Goal: Information Seeking & Learning: Learn about a topic

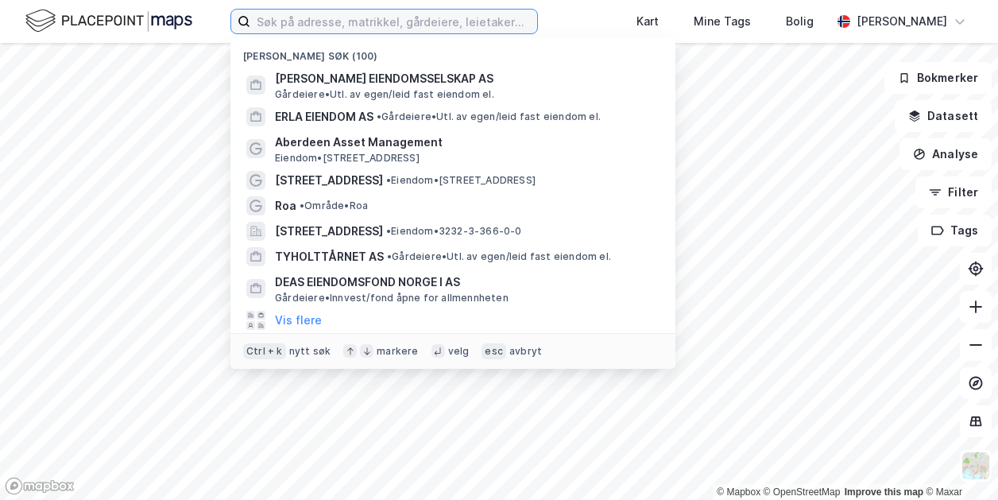
click at [370, 24] on input at bounding box center [393, 22] width 287 height 24
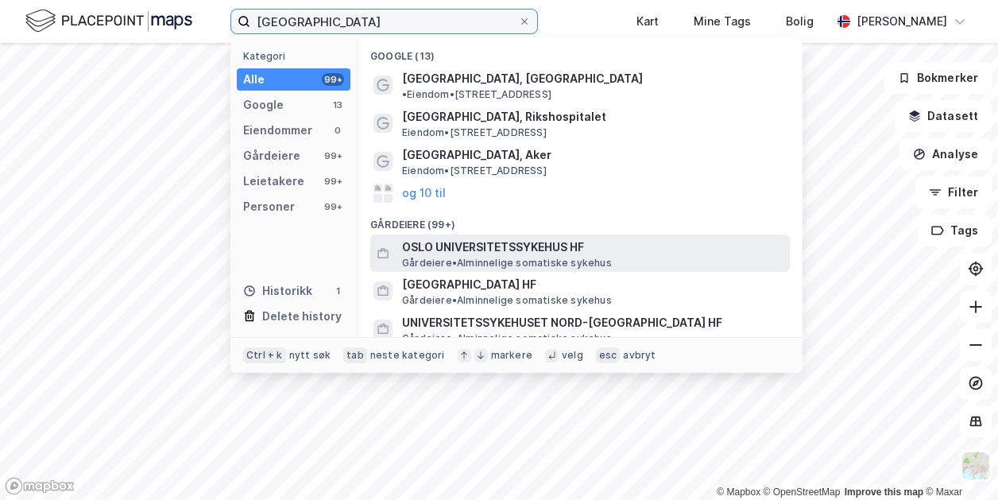
type input "[GEOGRAPHIC_DATA]"
click at [482, 238] on span "OSLO UNIVERSITETSSYKEHUS HF" at bounding box center [593, 247] width 382 height 19
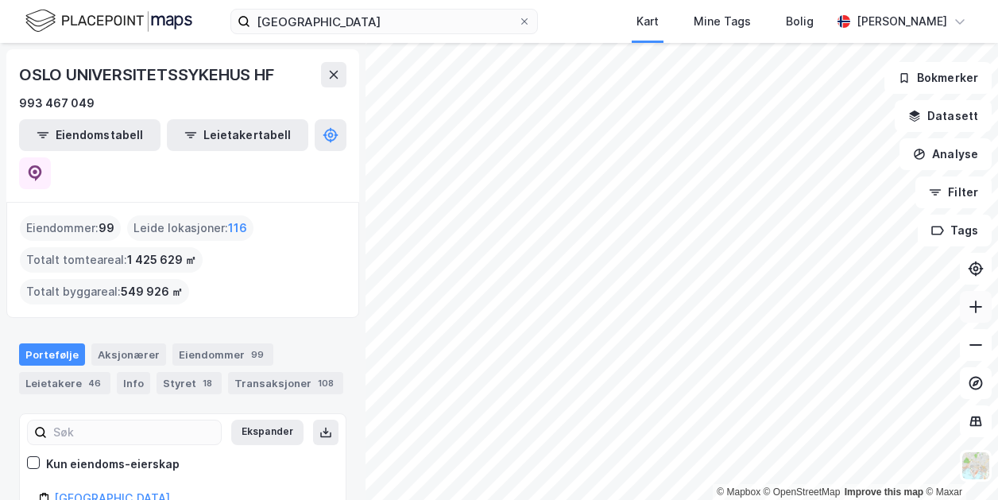
click at [970, 316] on button at bounding box center [976, 307] width 32 height 32
click at [975, 312] on icon at bounding box center [976, 307] width 16 height 16
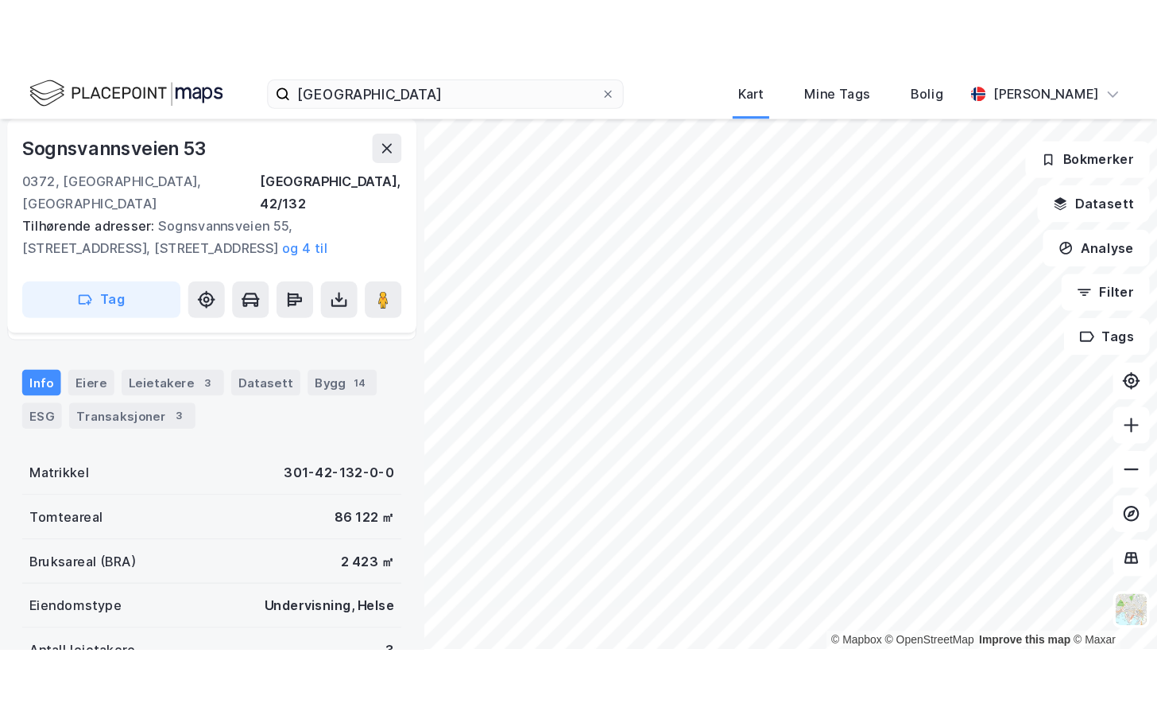
scroll to position [219, 0]
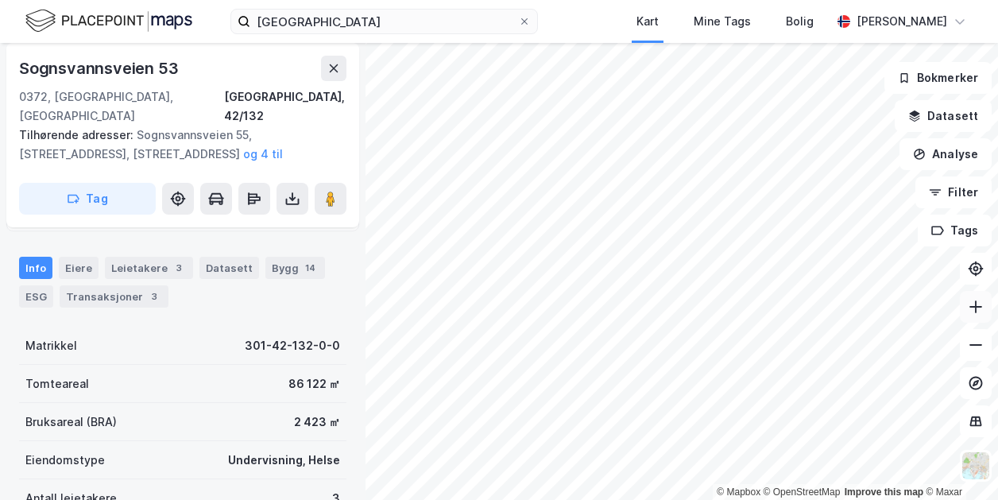
click at [974, 306] on icon at bounding box center [976, 307] width 13 height 2
click at [983, 352] on icon at bounding box center [976, 345] width 16 height 16
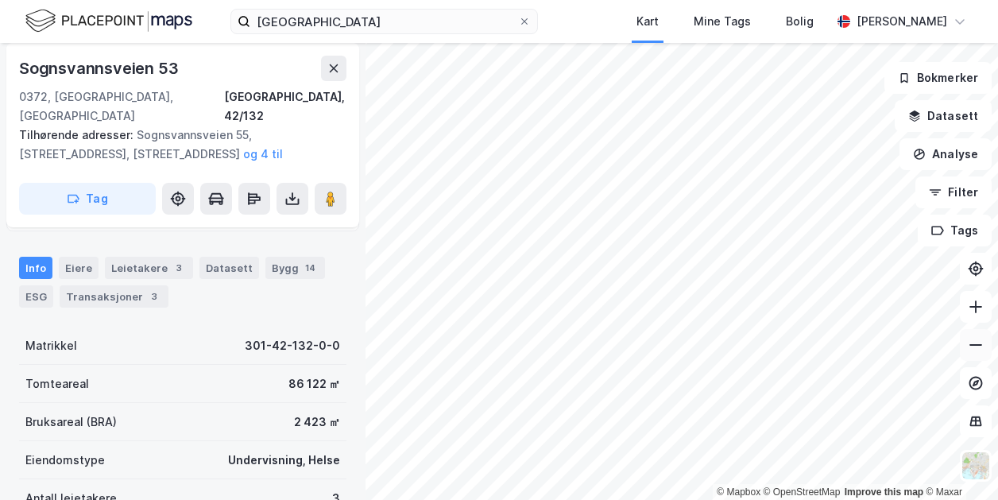
click at [983, 352] on icon at bounding box center [976, 345] width 16 height 16
click at [326, 72] on button at bounding box center [333, 68] width 25 height 25
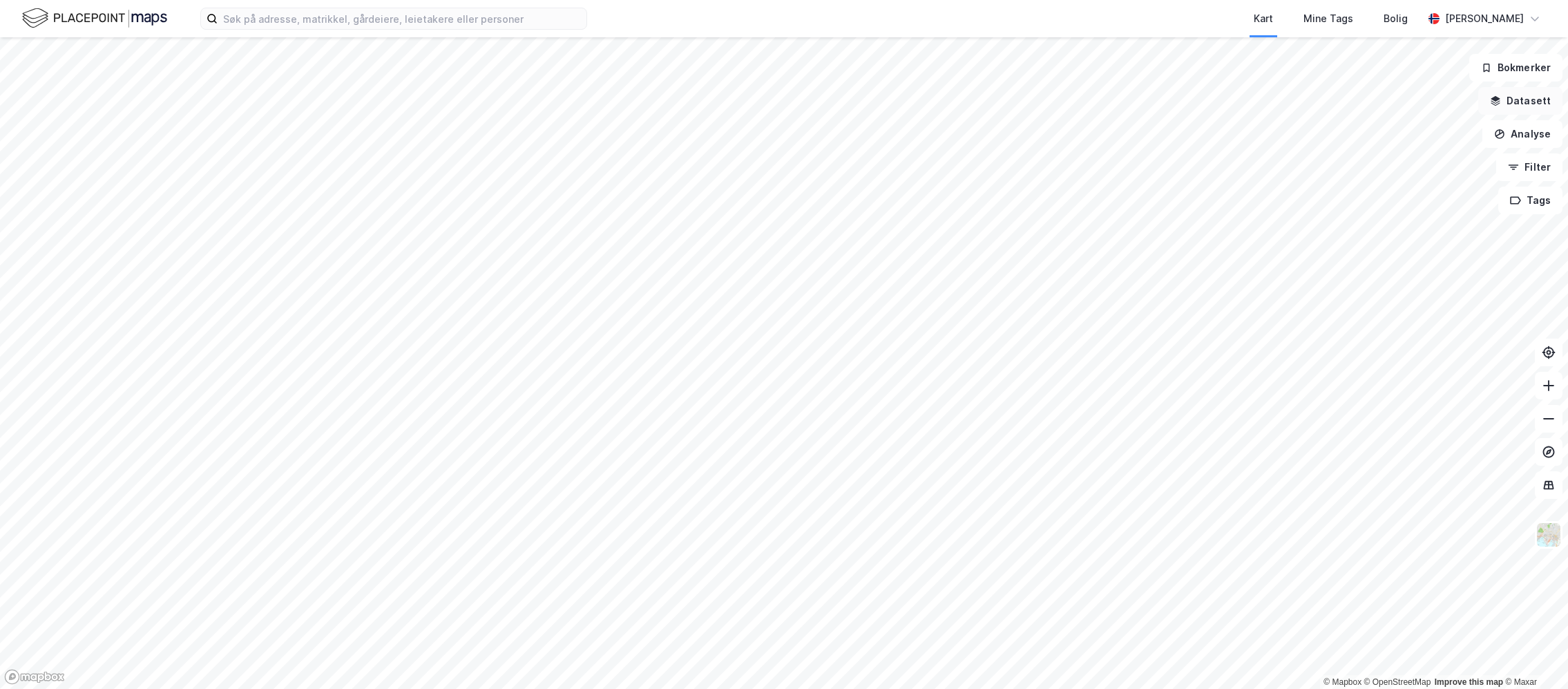
click at [1532, 97] on button "Datasett" at bounding box center [1519, 101] width 84 height 28
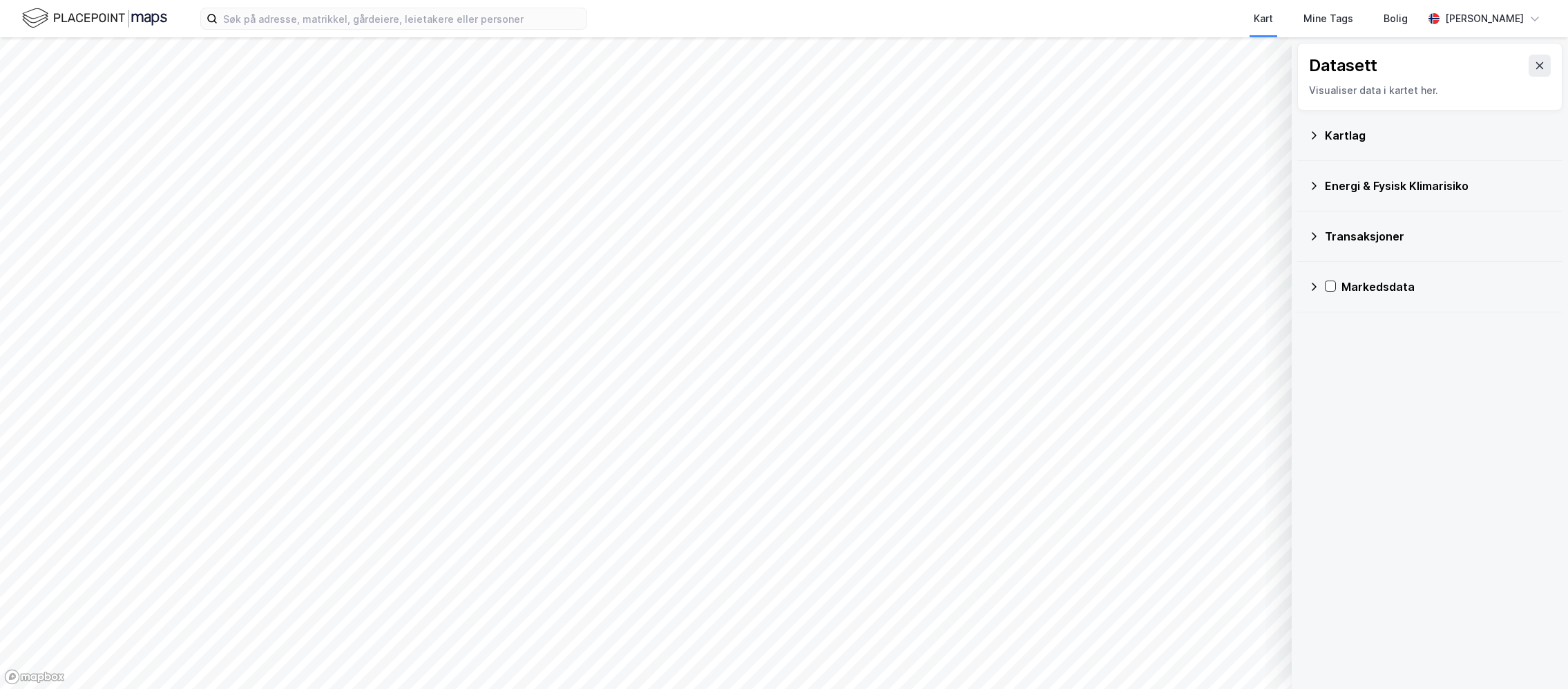
click at [1352, 137] on div "Kartlag" at bounding box center [1438, 135] width 227 height 17
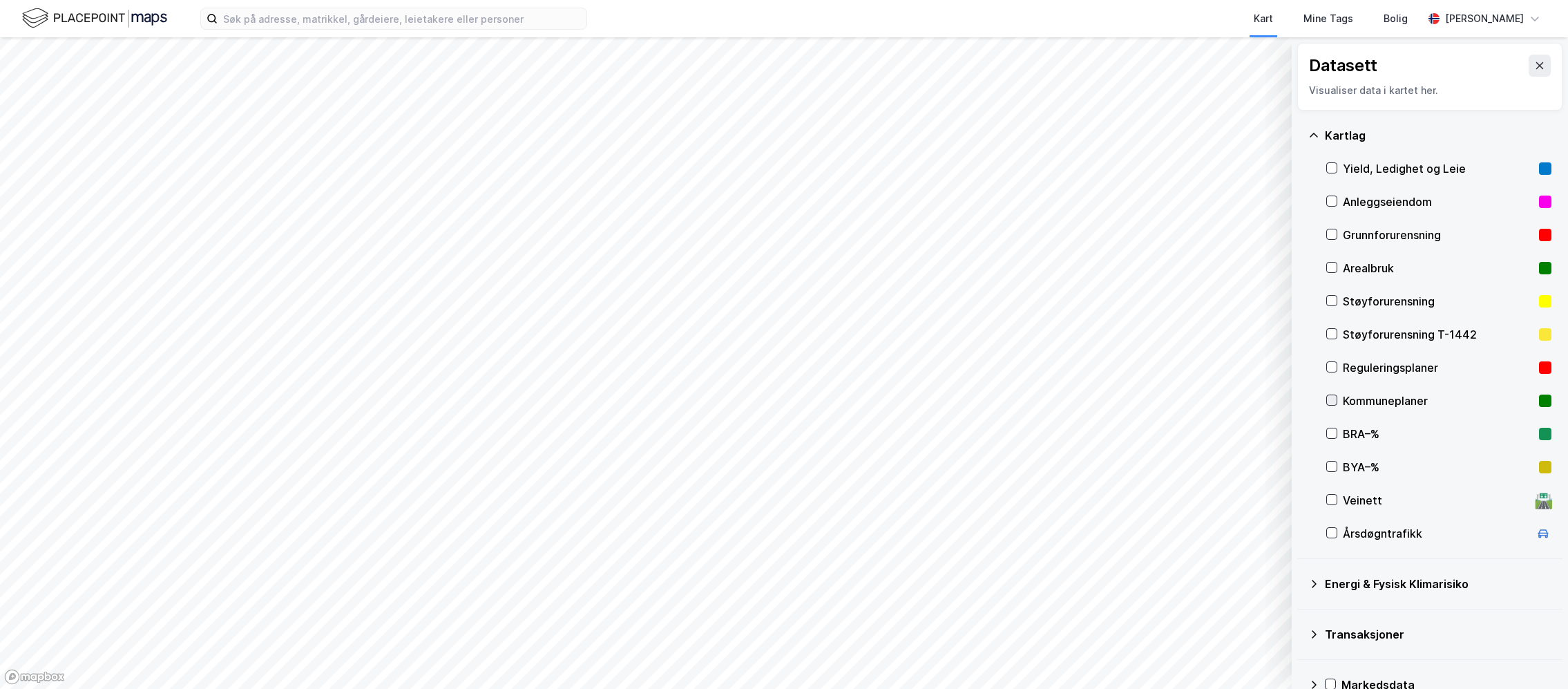
click at [1333, 398] on icon at bounding box center [1331, 400] width 10 height 10
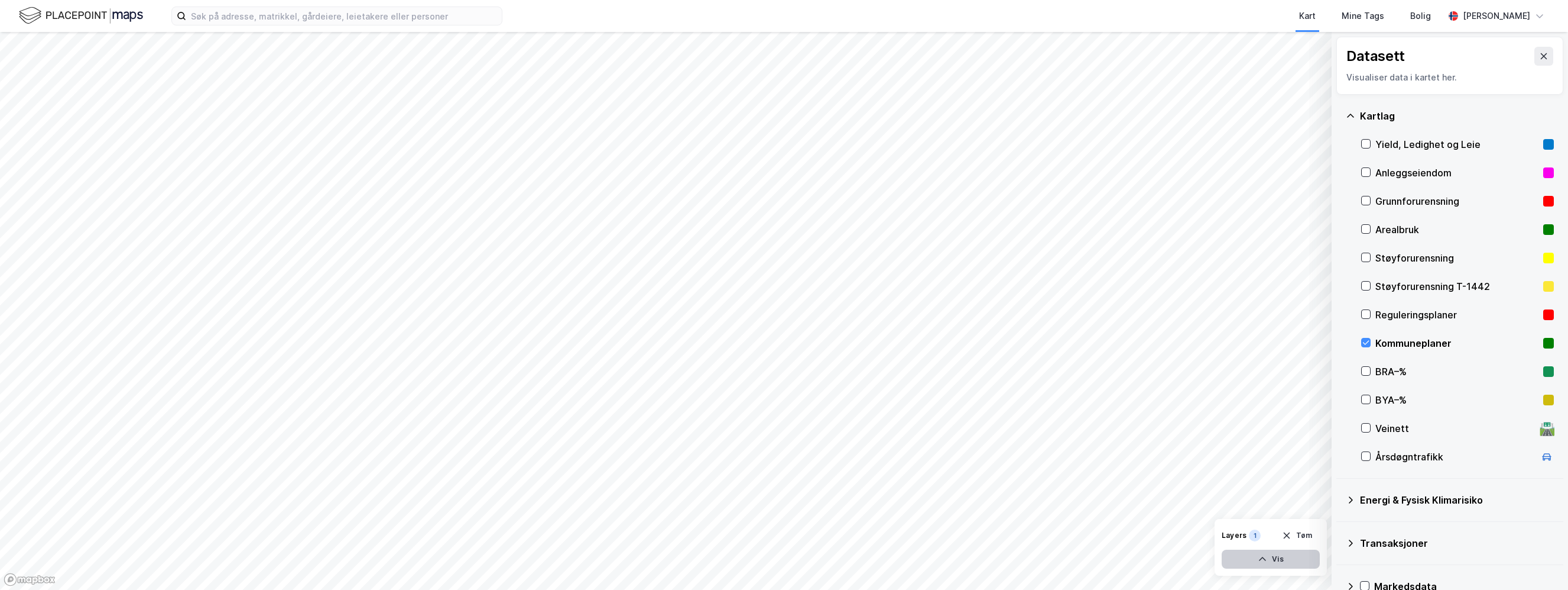
click at [1262, 562] on icon "button" at bounding box center [1262, 559] width 10 height 10
click at [1259, 535] on button at bounding box center [1265, 533] width 19 height 19
click at [1261, 529] on icon at bounding box center [1265, 533] width 10 height 10
click at [1341, 313] on icon at bounding box center [1366, 314] width 8 height 8
click at [1341, 344] on icon at bounding box center [1366, 342] width 8 height 8
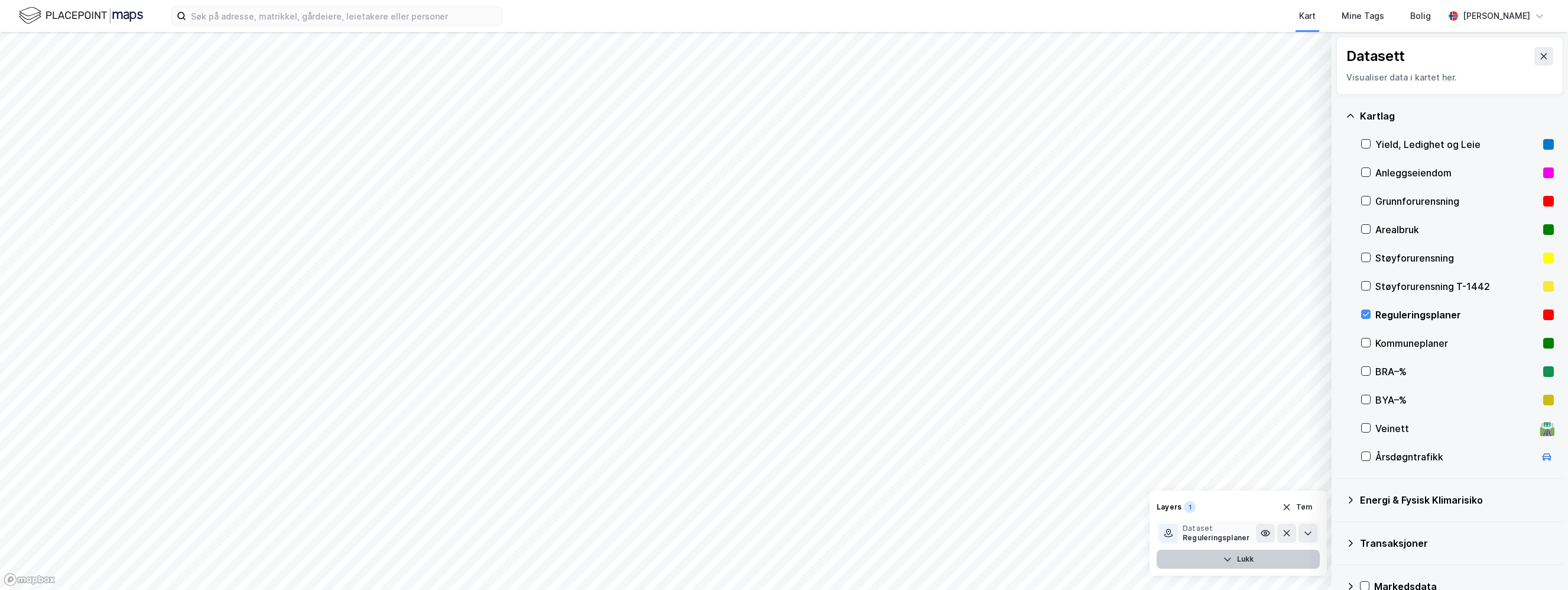
click at [1209, 535] on div "Reguleringsplaner" at bounding box center [1216, 537] width 67 height 10
click at [1177, 535] on div at bounding box center [1168, 533] width 19 height 19
click at [1186, 510] on div "1" at bounding box center [1190, 507] width 12 height 12
click at [1210, 537] on div "Reguleringsplaner" at bounding box center [1216, 537] width 67 height 10
click at [1206, 534] on div "Reguleringsplaner" at bounding box center [1216, 537] width 67 height 10
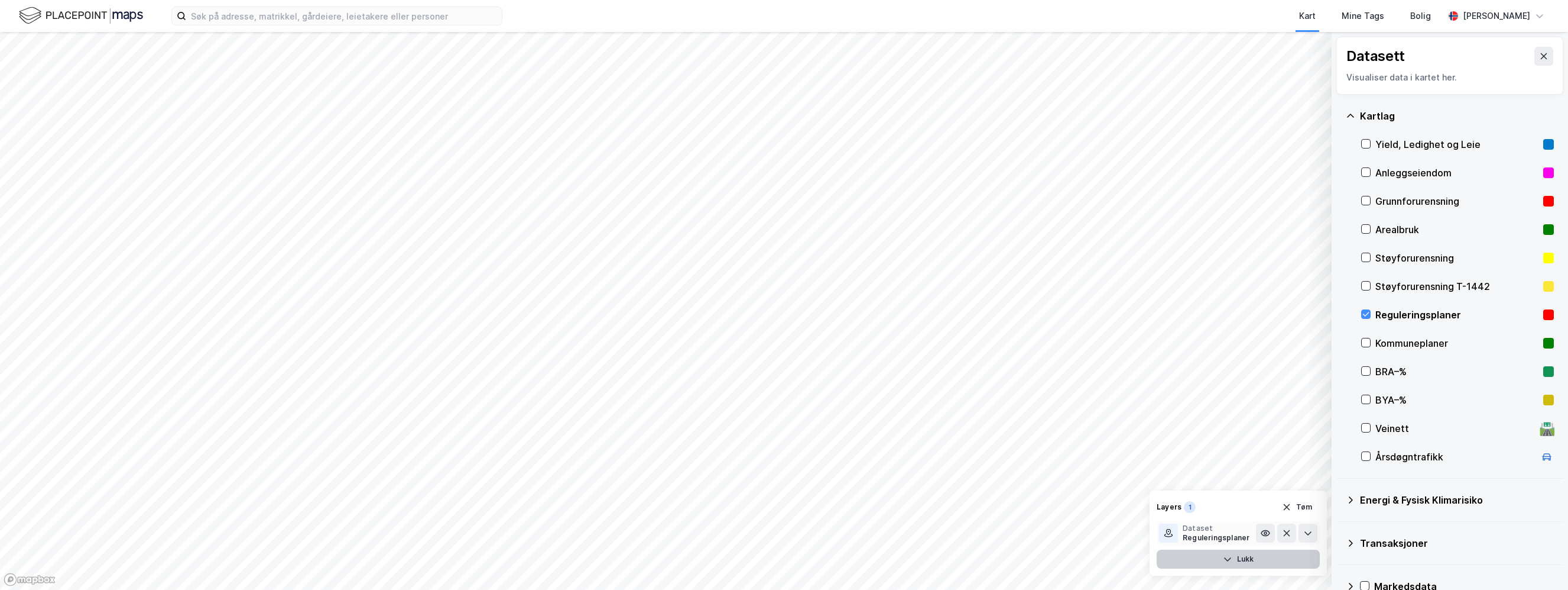
click at [1217, 533] on div "Reguleringsplaner" at bounding box center [1216, 537] width 67 height 10
click at [1217, 533] on div "Reguleringsplaner" at bounding box center [1216, 537] width 67 height 10
drag, startPoint x: 1217, startPoint y: 533, endPoint x: 1189, endPoint y: 532, distance: 28.0
click at [1189, 532] on div "Dataset" at bounding box center [1216, 528] width 67 height 10
click at [1238, 554] on button "Lukk" at bounding box center [1238, 558] width 163 height 19
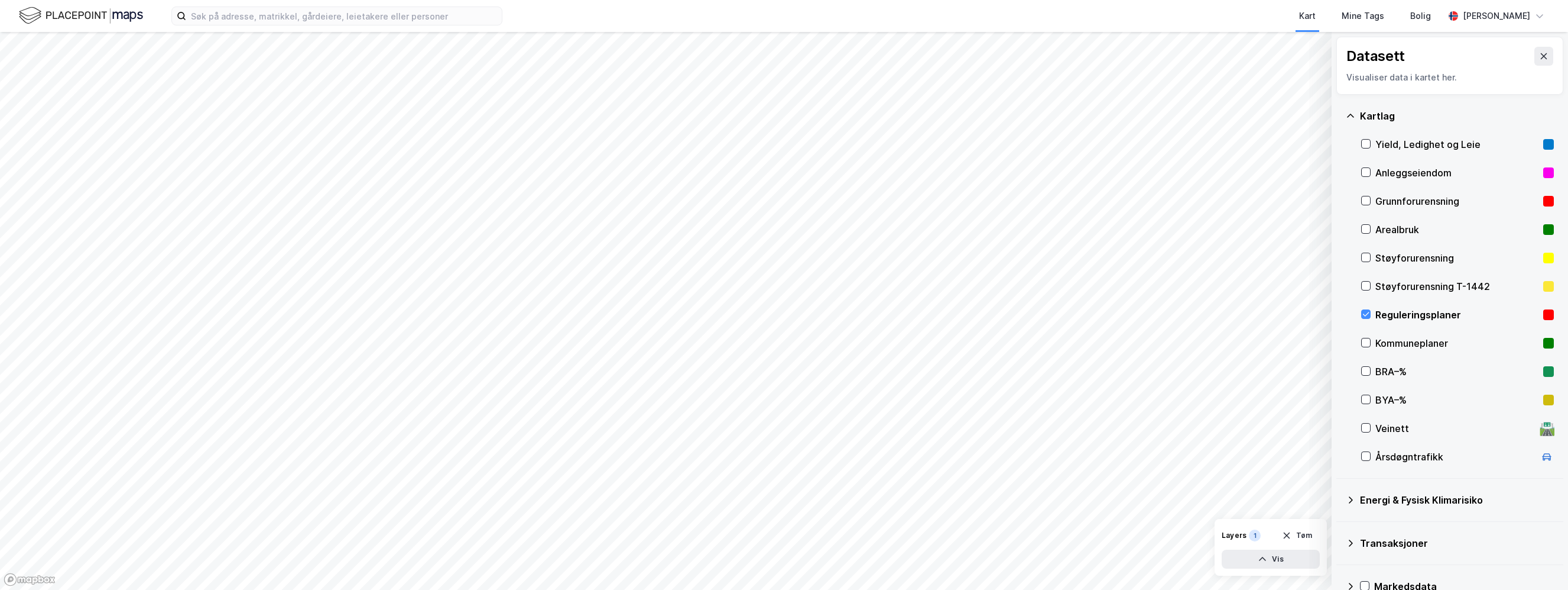
click at [1236, 534] on div "Layers" at bounding box center [1233, 535] width 25 height 10
click at [1258, 534] on div "1" at bounding box center [1255, 535] width 12 height 12
click at [1255, 535] on div "1" at bounding box center [1255, 535] width 12 height 12
click at [1254, 535] on div "1" at bounding box center [1255, 535] width 12 height 12
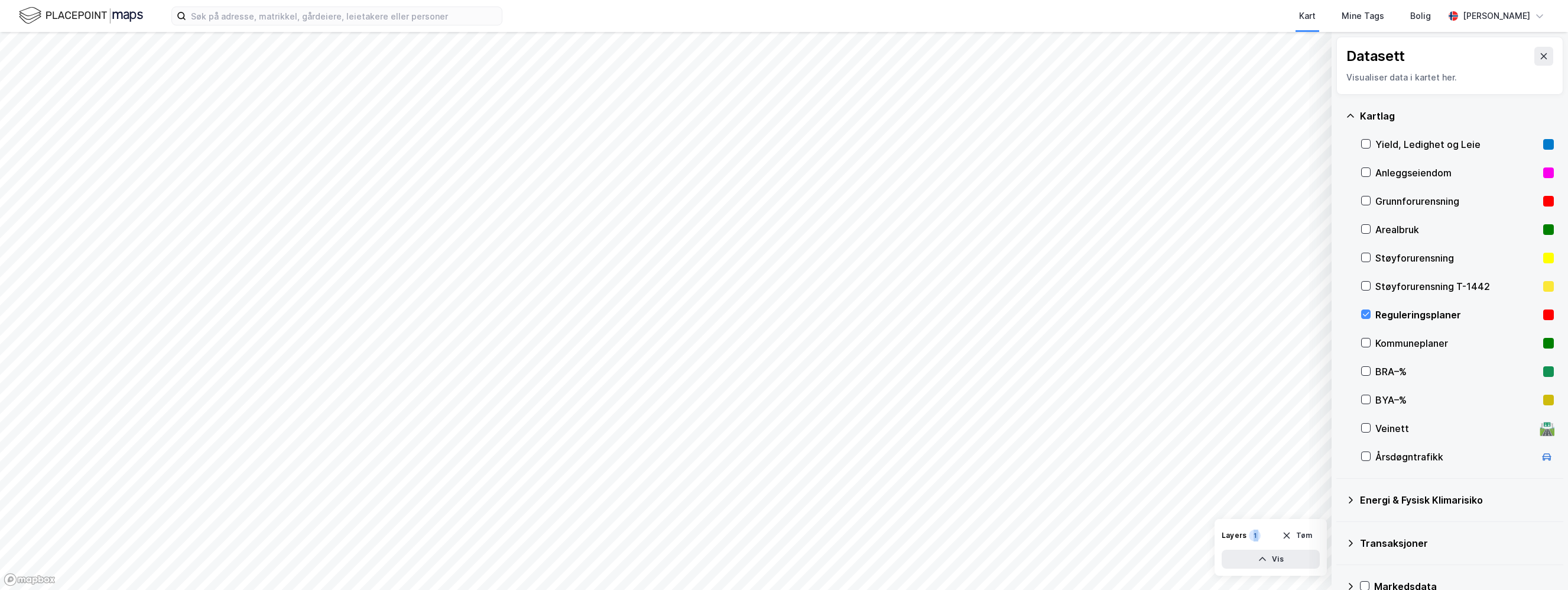
click at [1254, 535] on div "1" at bounding box center [1255, 535] width 12 height 12
